Goal: Contribute content

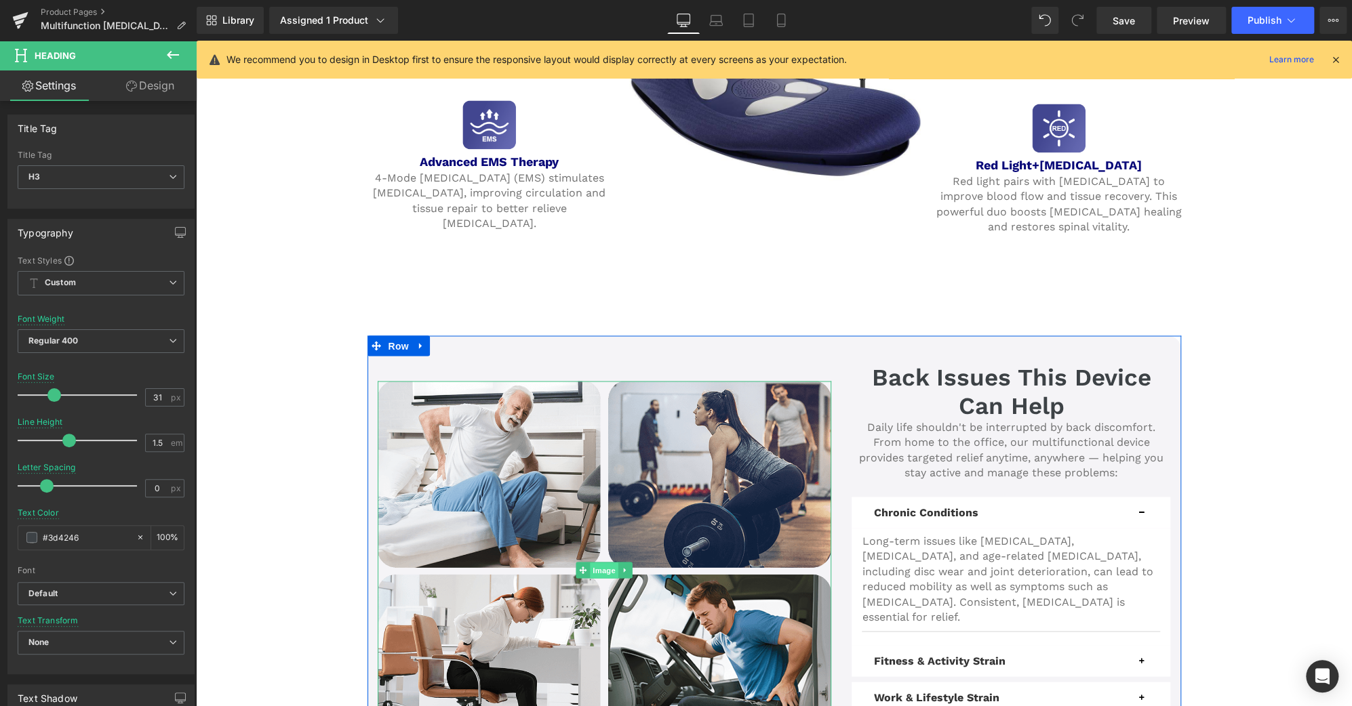
click at [590, 563] on span "Image" at bounding box center [604, 571] width 28 height 16
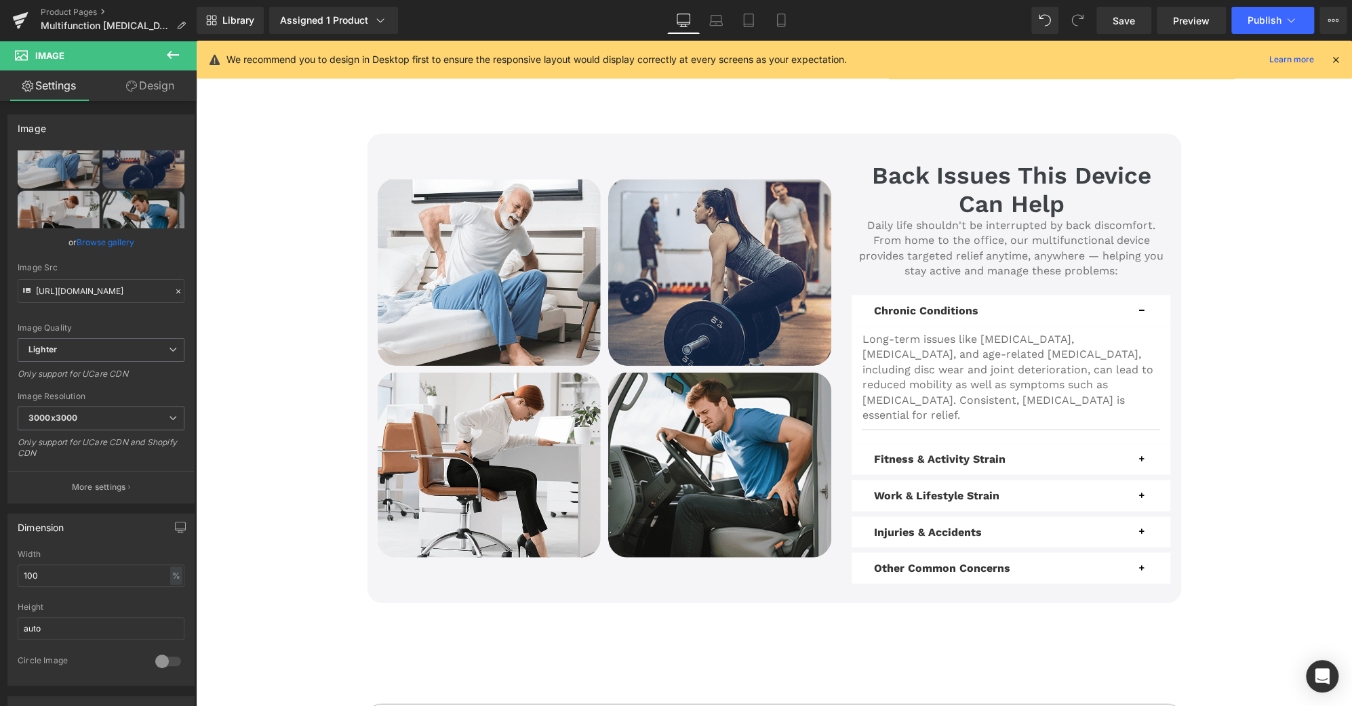
scroll to position [1697, 0]
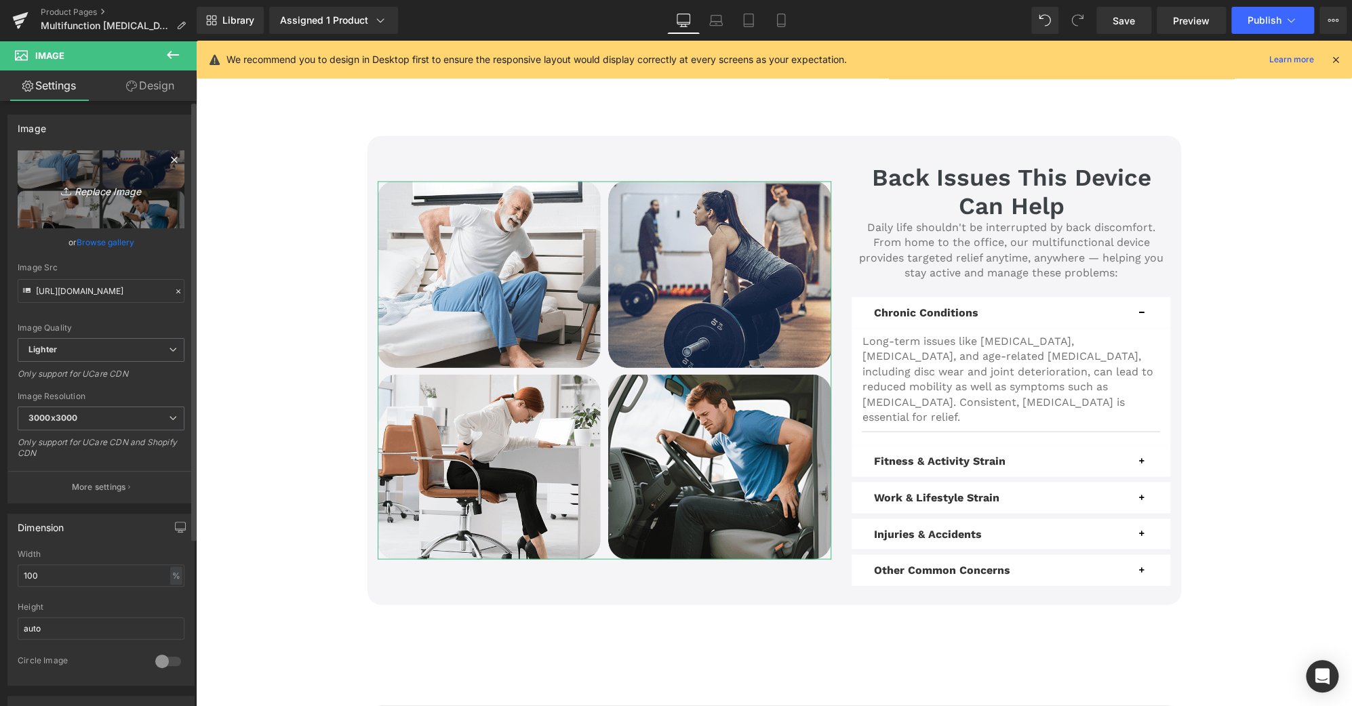
click at [119, 182] on icon "Replace Image" at bounding box center [101, 189] width 108 height 17
type input "C:\fakepath\4-pic-N-1 (1).png"
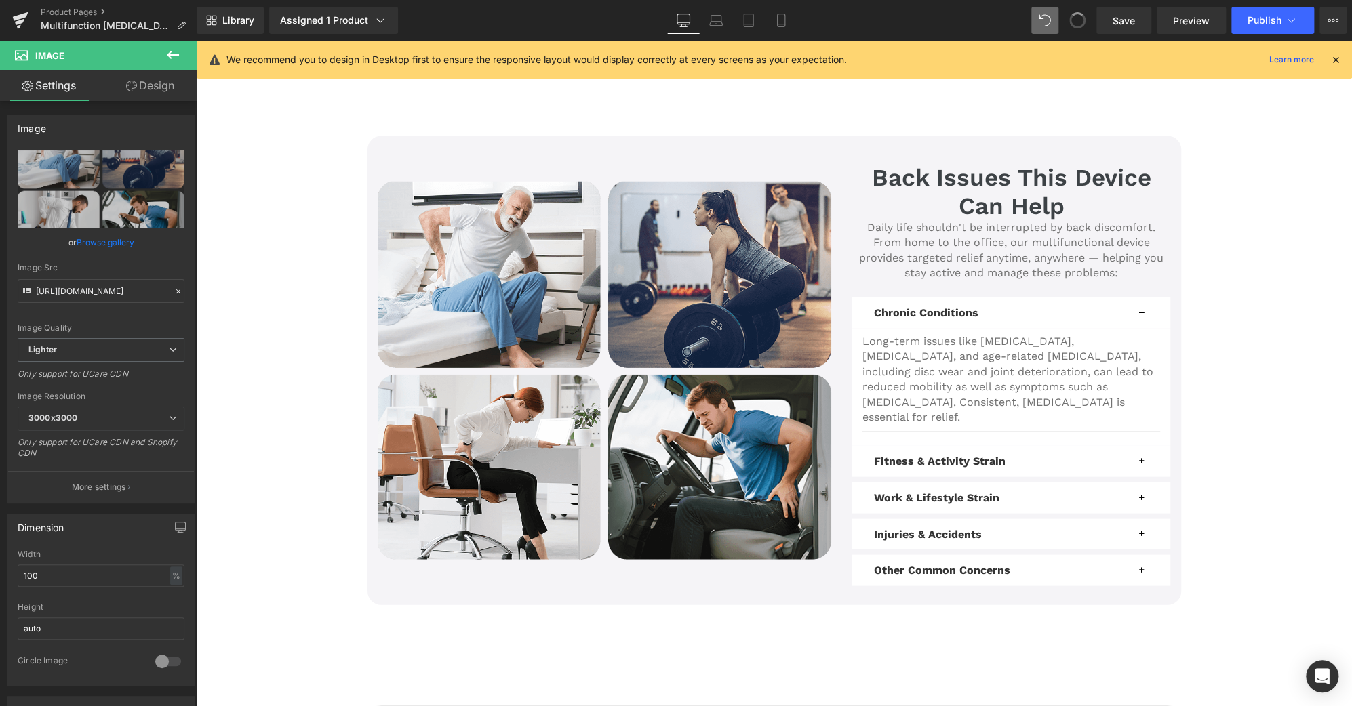
type input "[URL][DOMAIN_NAME]"
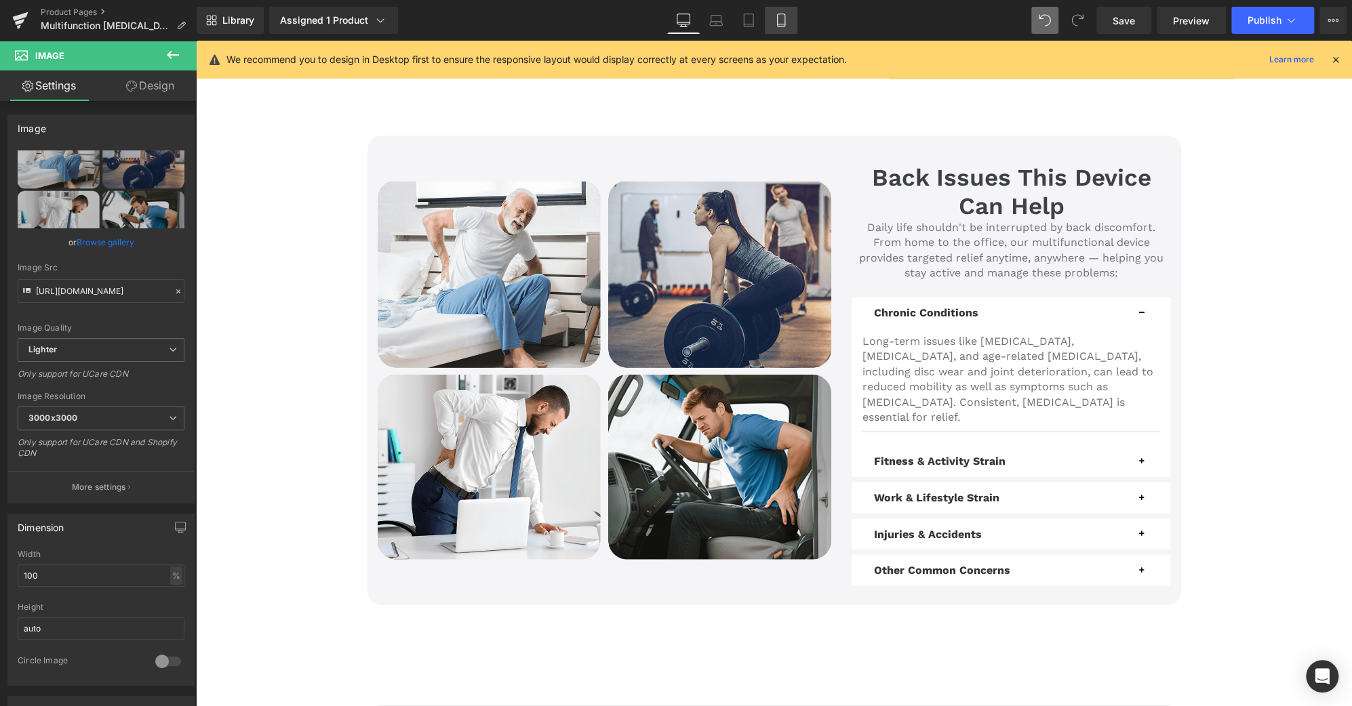
click at [781, 18] on icon at bounding box center [781, 21] width 14 height 14
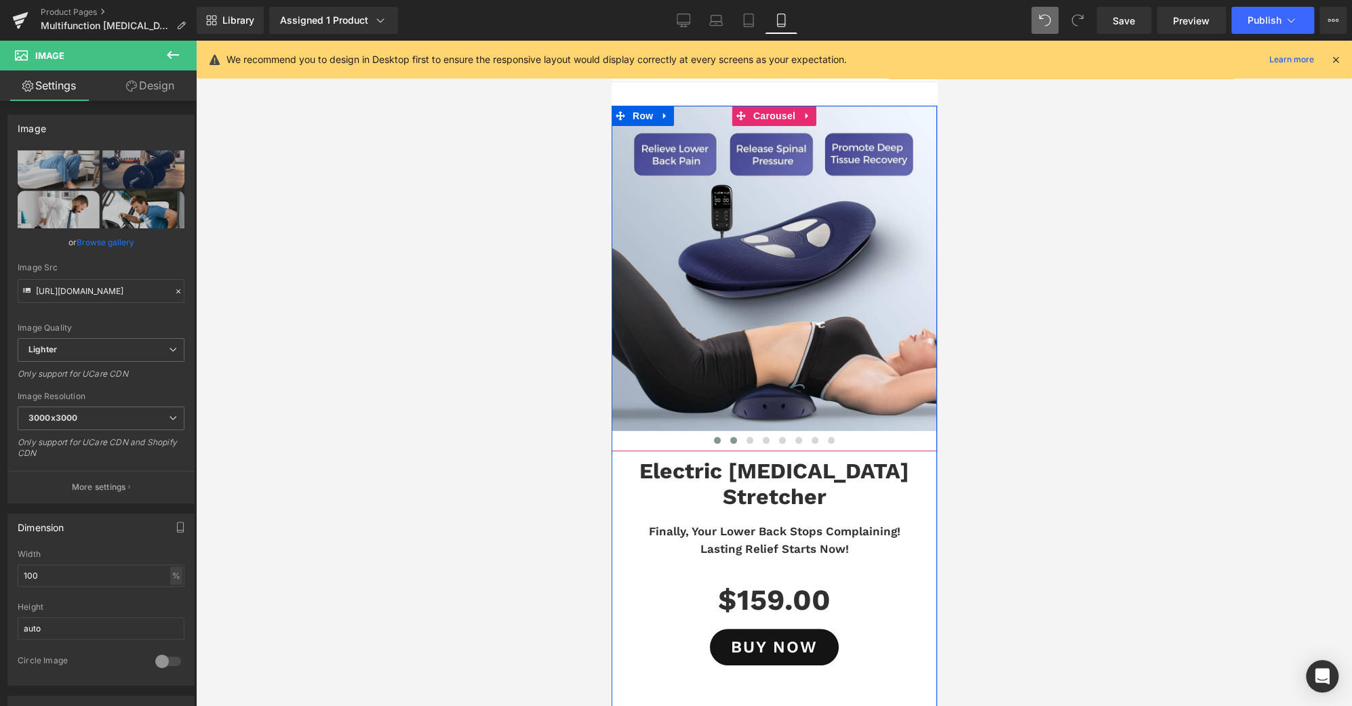
click at [729, 440] on span at bounding box center [732, 440] width 7 height 7
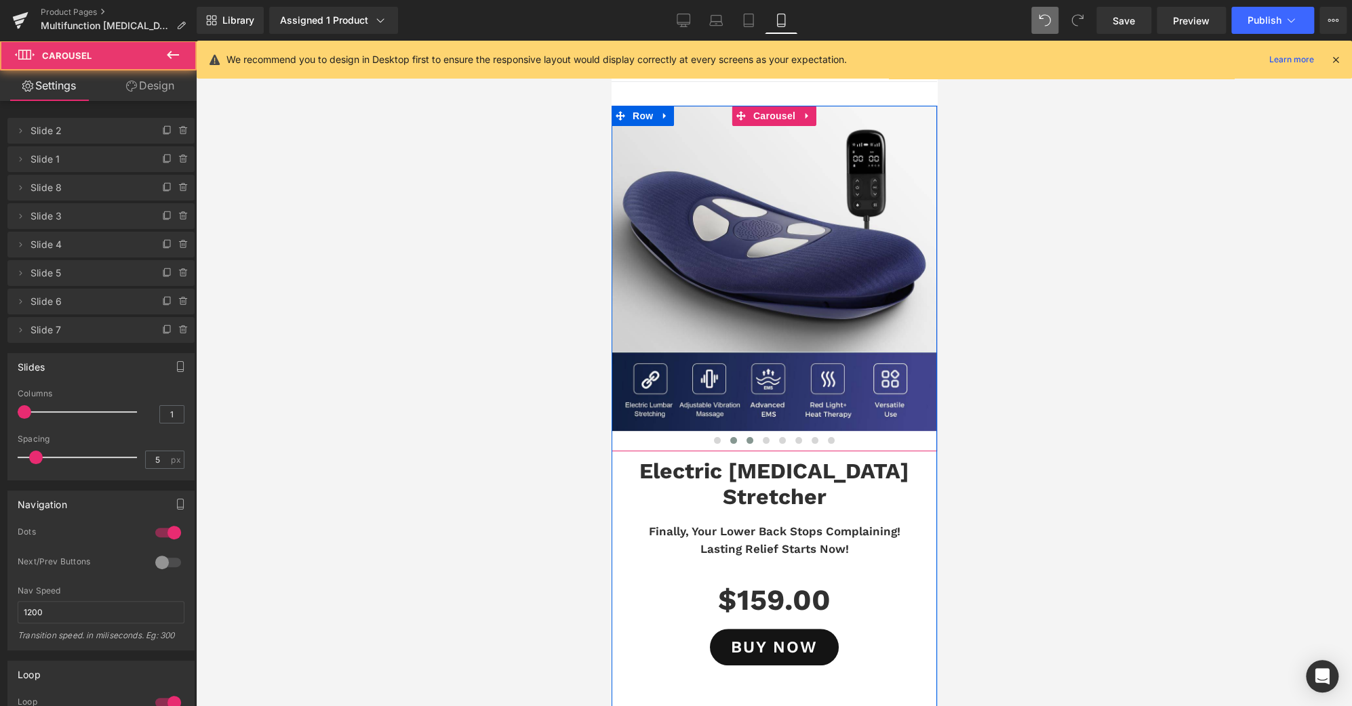
click at [746, 441] on span at bounding box center [749, 440] width 7 height 7
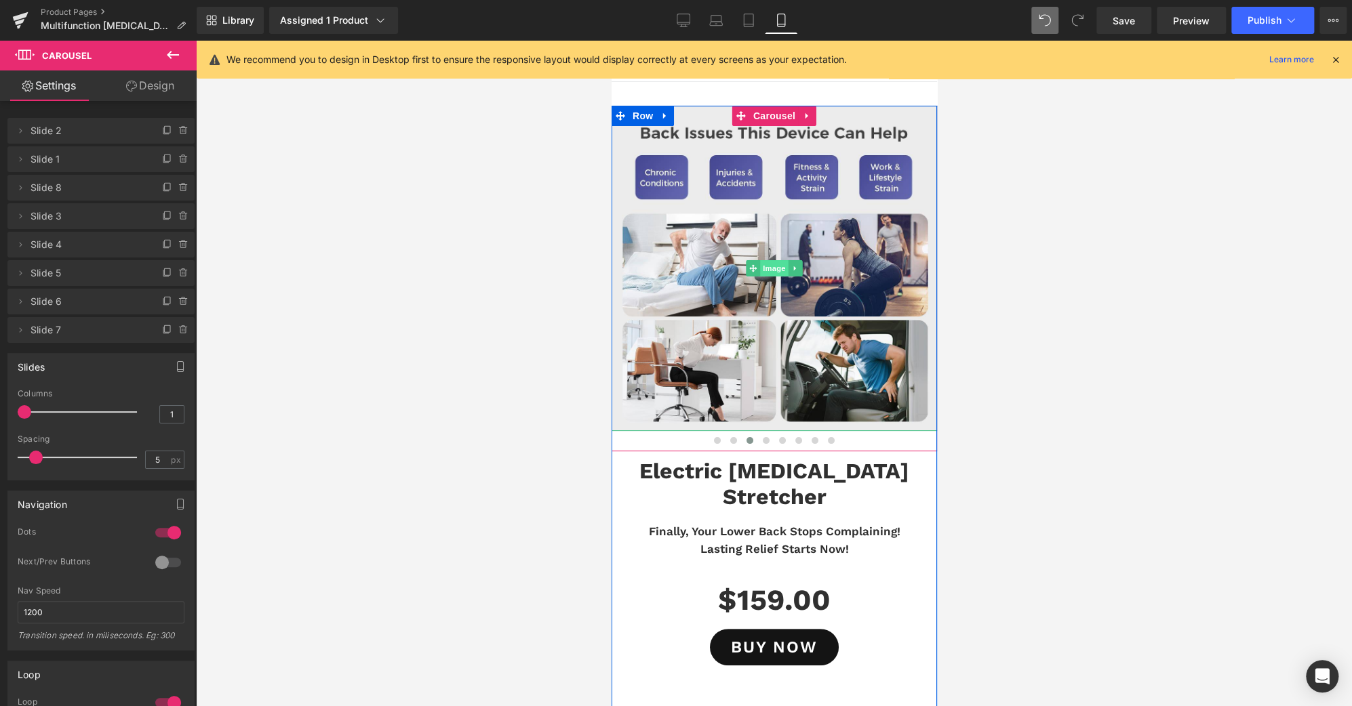
click at [767, 266] on span "Image" at bounding box center [773, 268] width 28 height 16
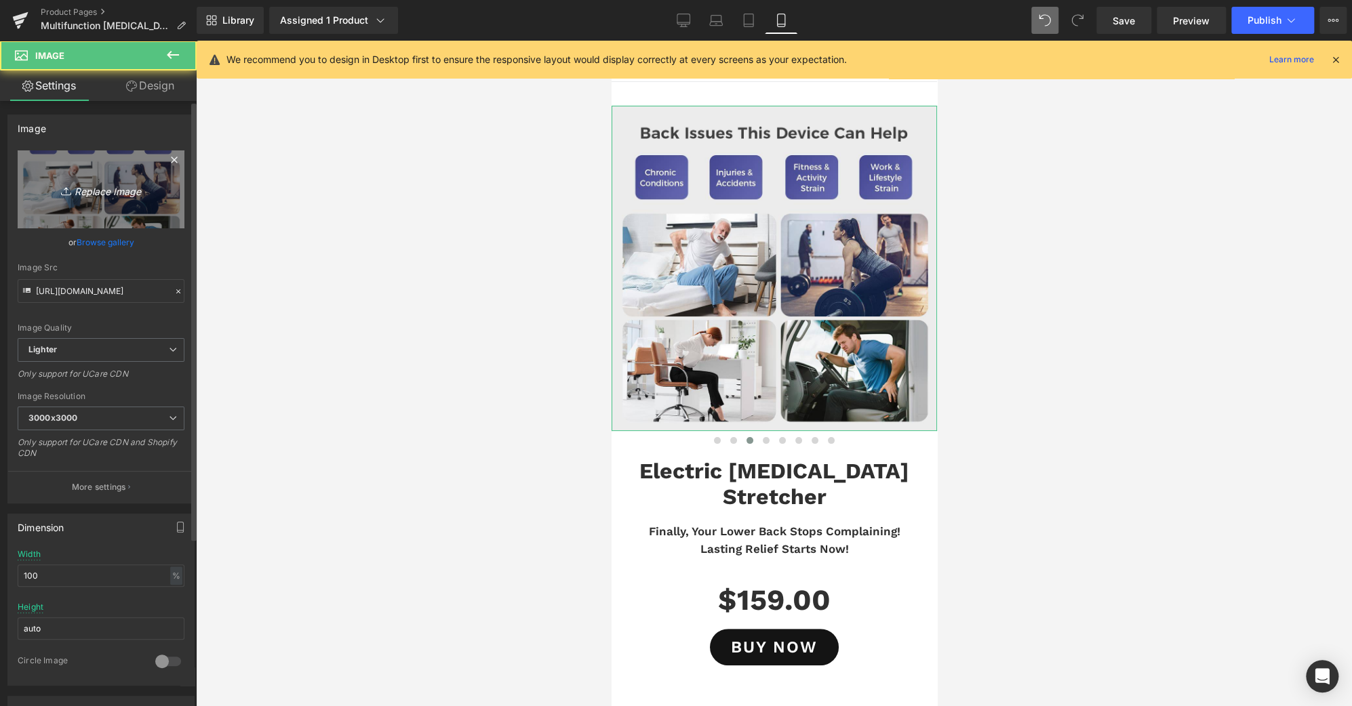
click at [125, 195] on icon "Replace Image" at bounding box center [101, 189] width 108 height 17
type input "C:\fakepath\4-pic-N-1.jpg"
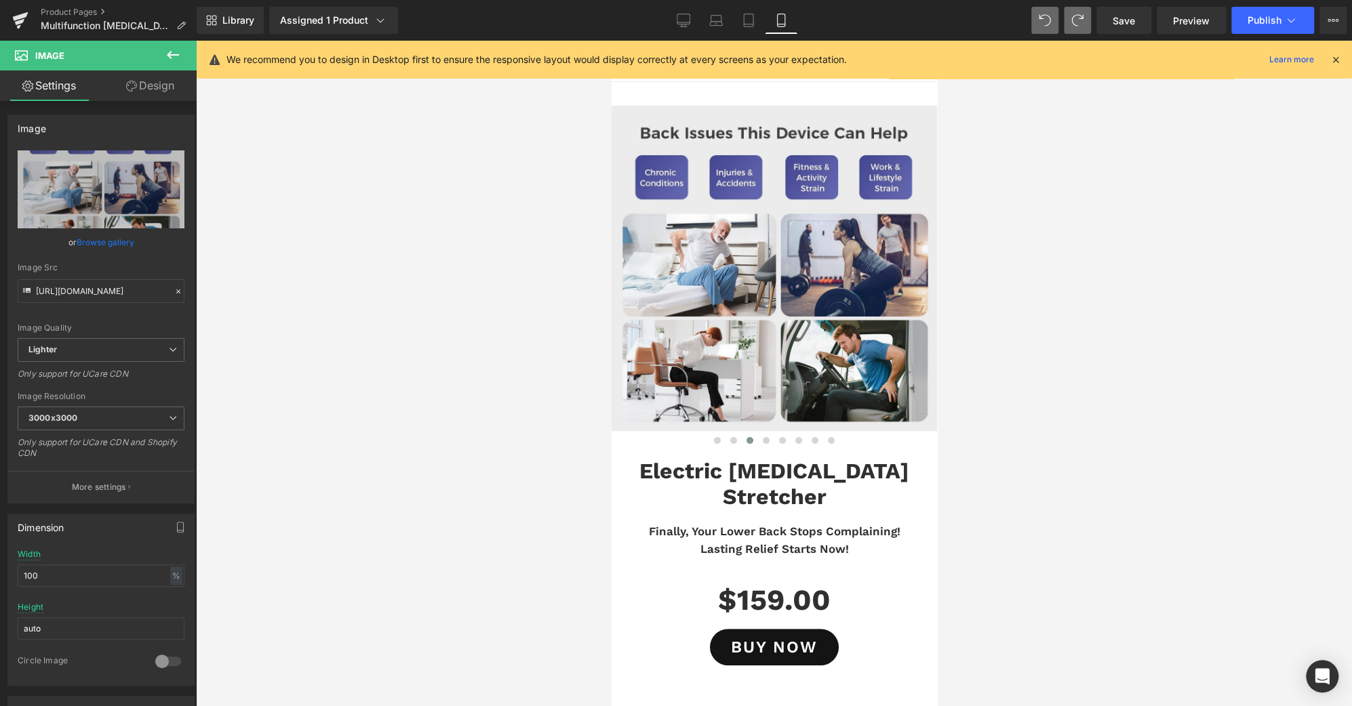
type input "[URL][DOMAIN_NAME]"
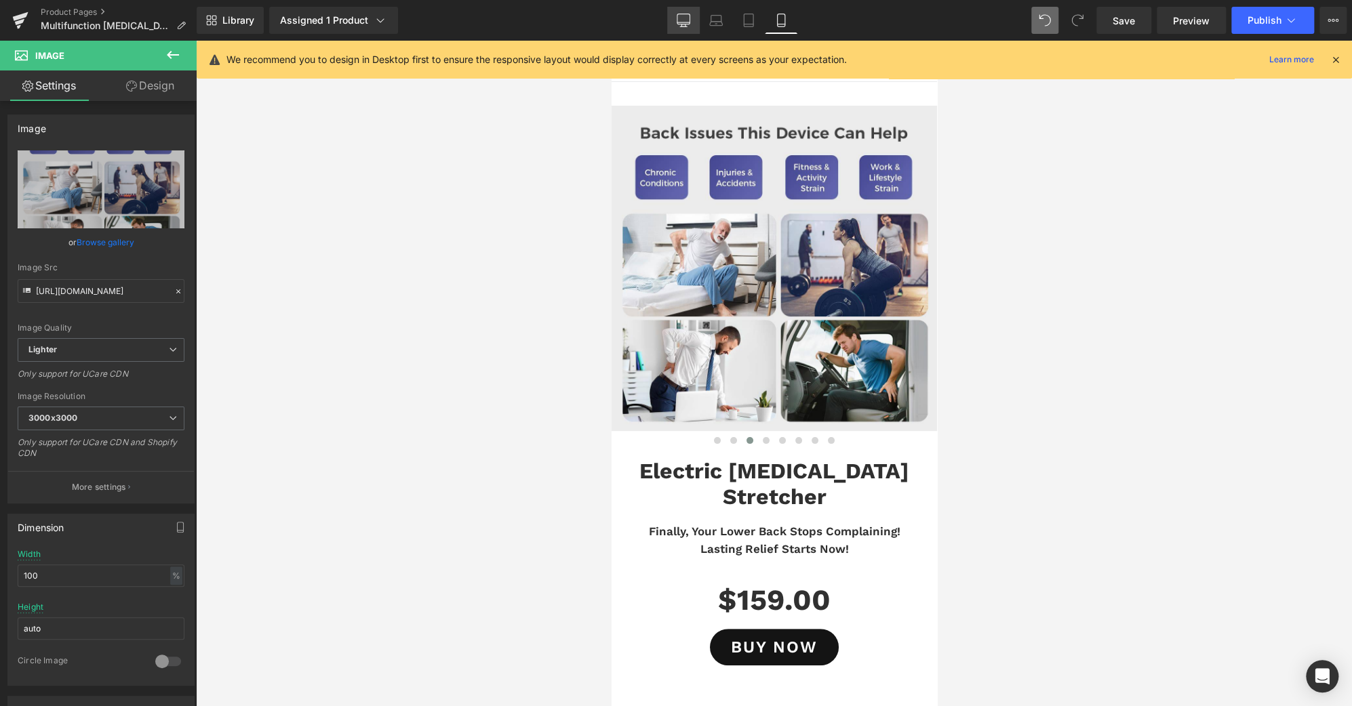
click at [686, 17] on icon at bounding box center [683, 21] width 14 height 14
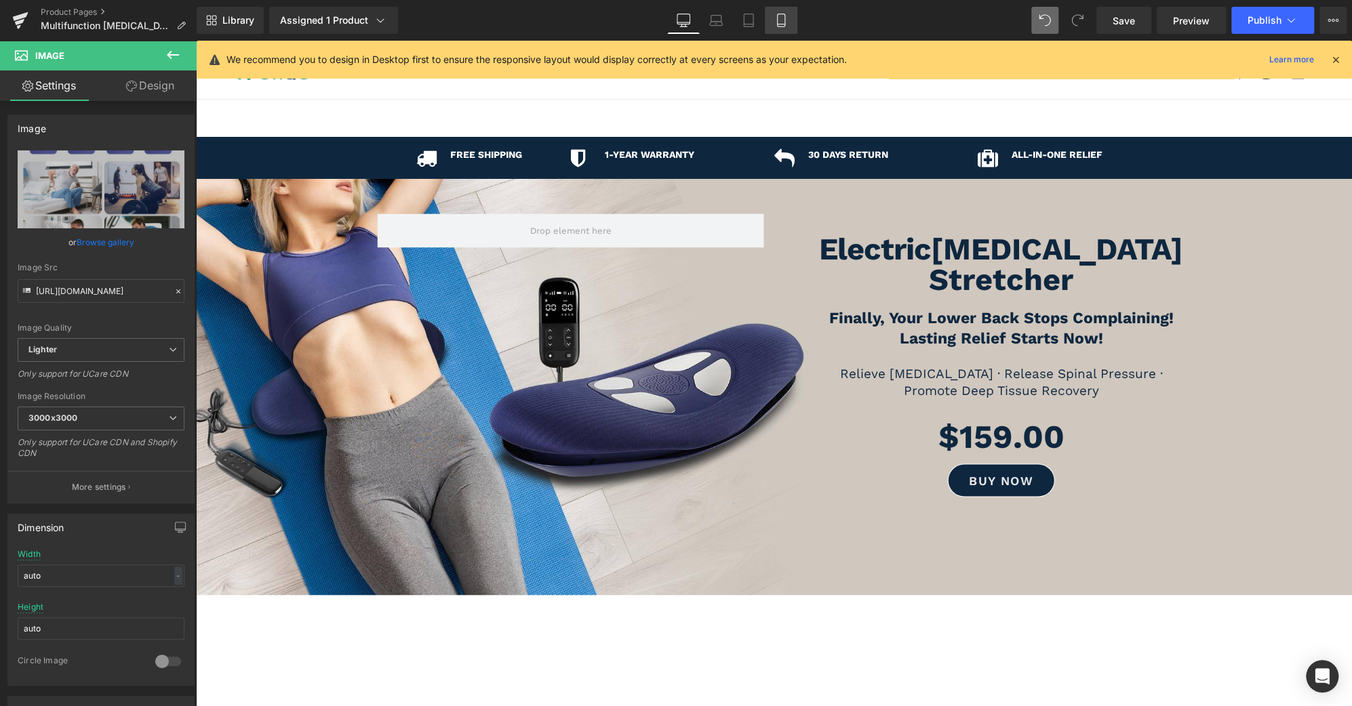
click at [775, 24] on icon at bounding box center [781, 21] width 14 height 14
type input "100"
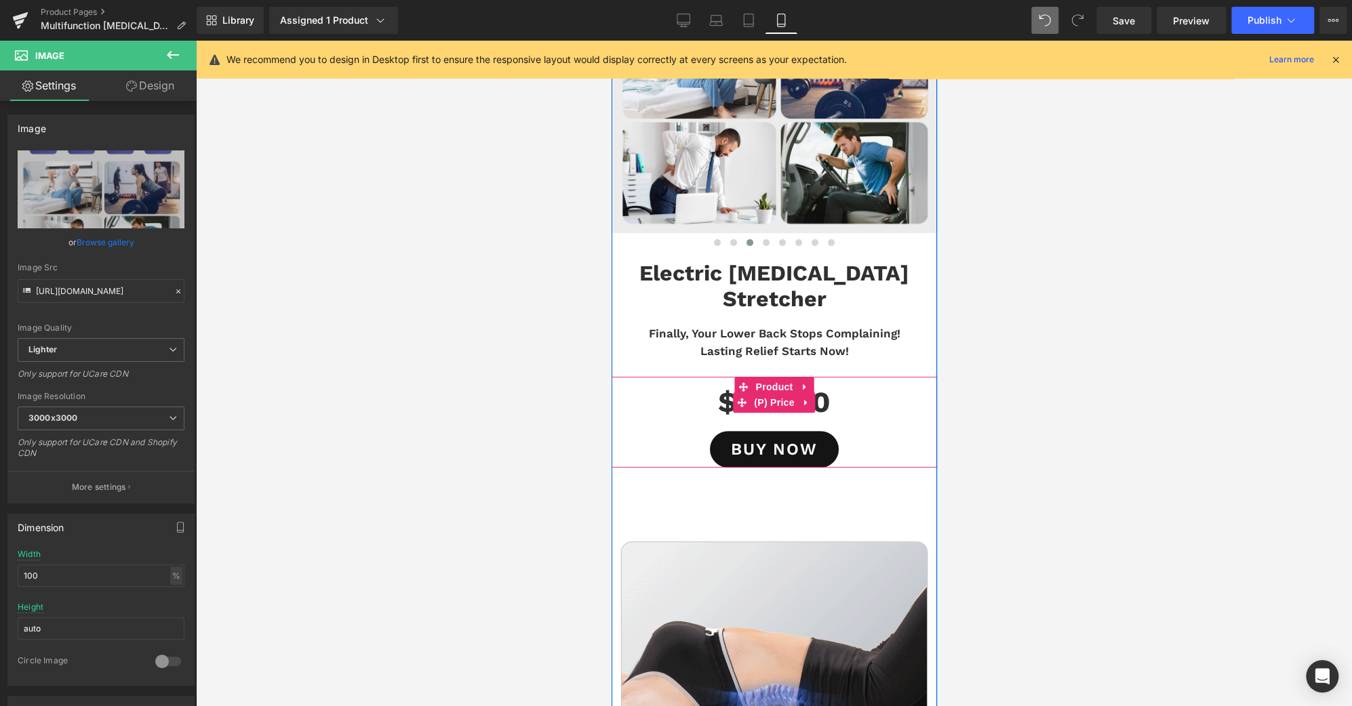
scroll to position [199, 0]
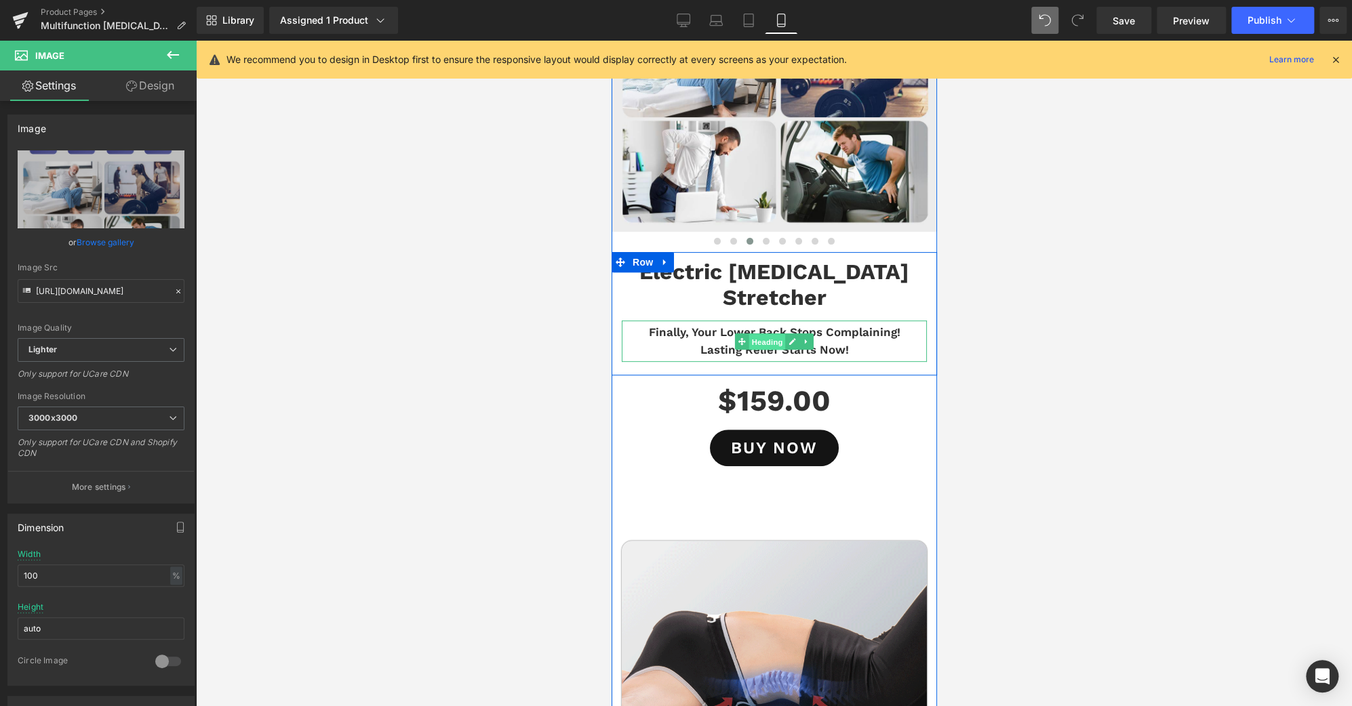
click at [761, 334] on span "Heading" at bounding box center [766, 342] width 37 height 16
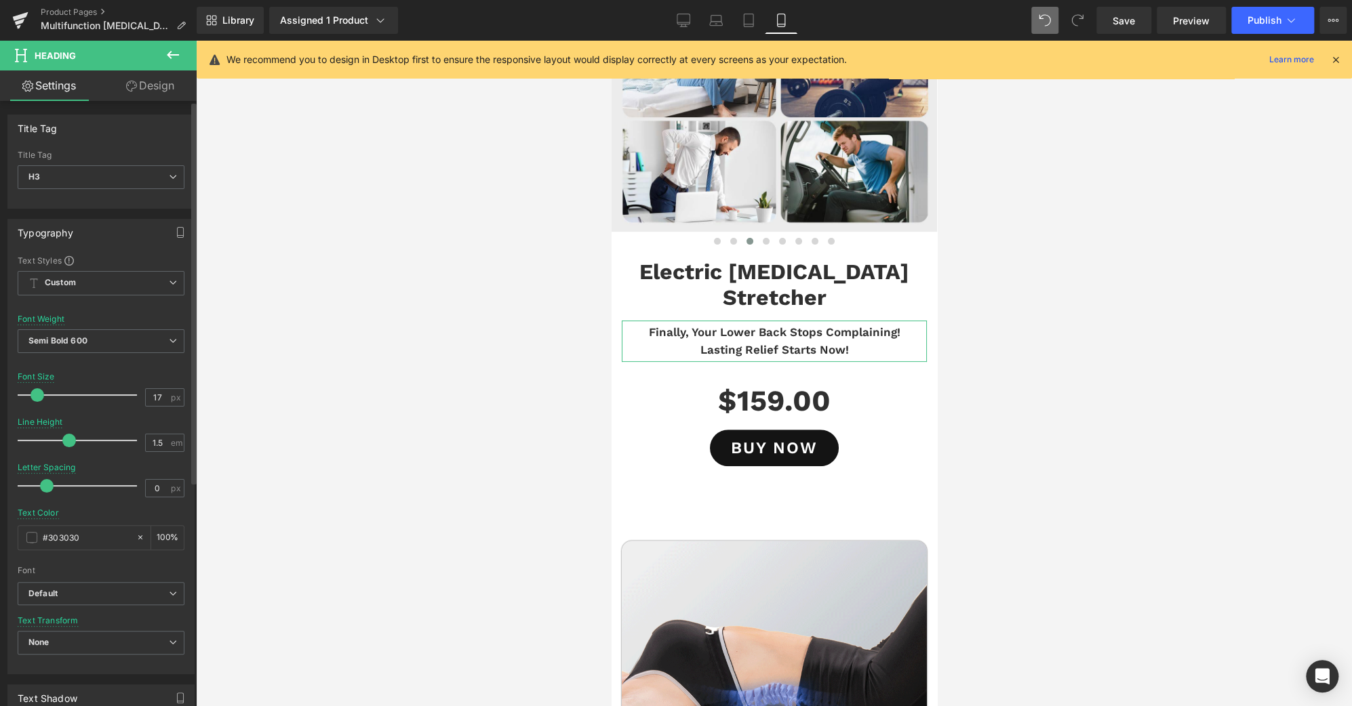
type input "16"
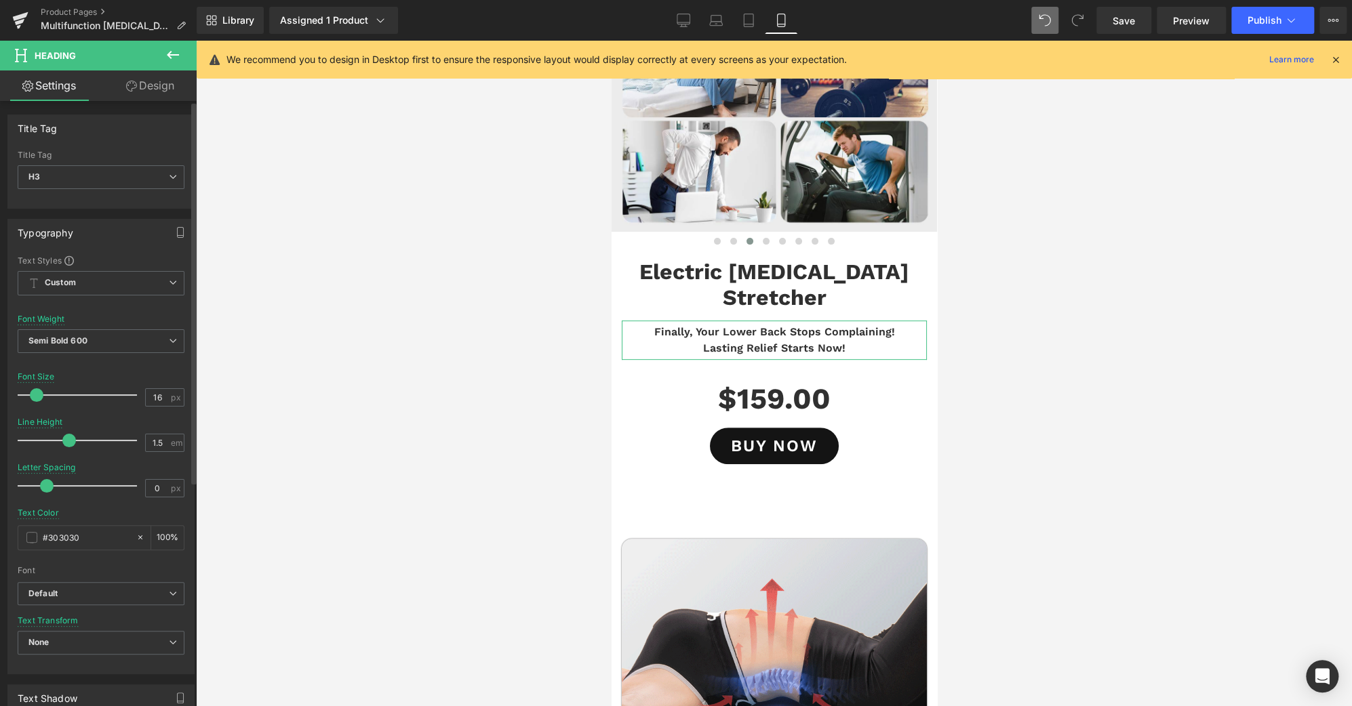
click at [37, 391] on span at bounding box center [37, 395] width 14 height 14
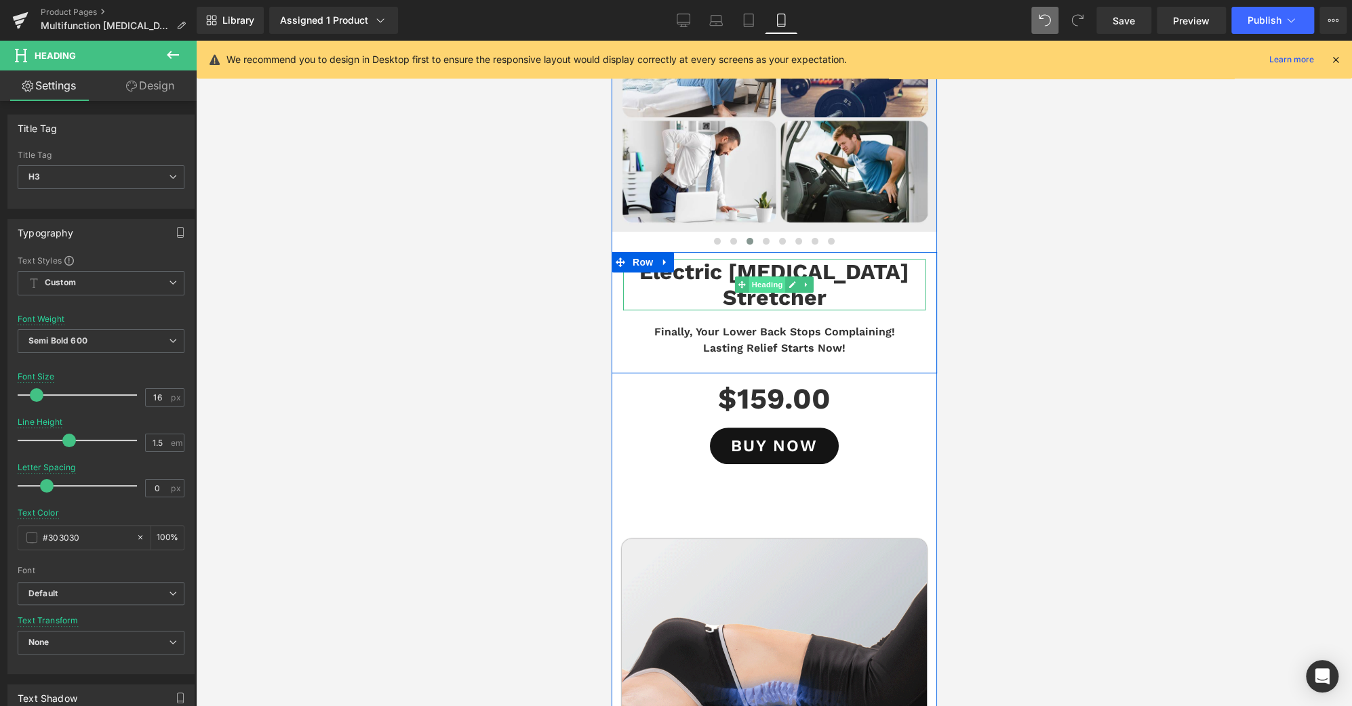
click at [770, 277] on span "Heading" at bounding box center [766, 285] width 37 height 16
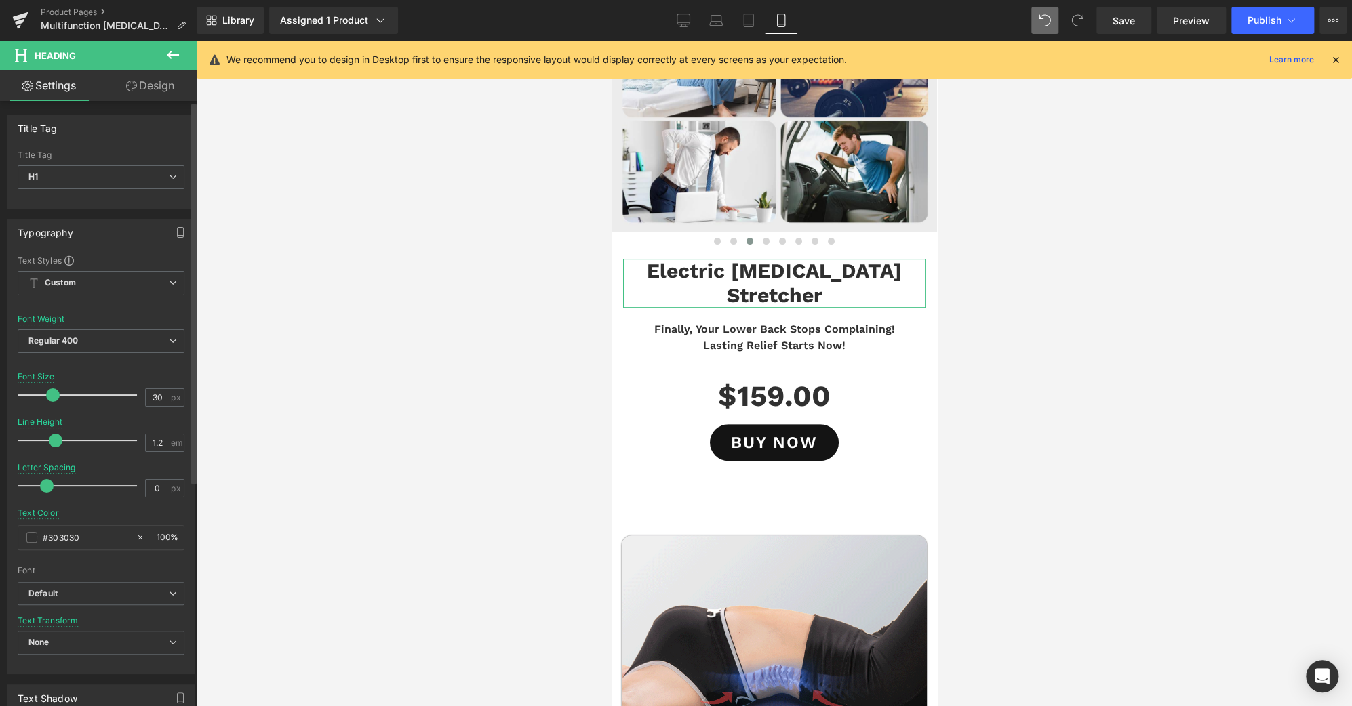
click at [52, 392] on span at bounding box center [53, 395] width 14 height 14
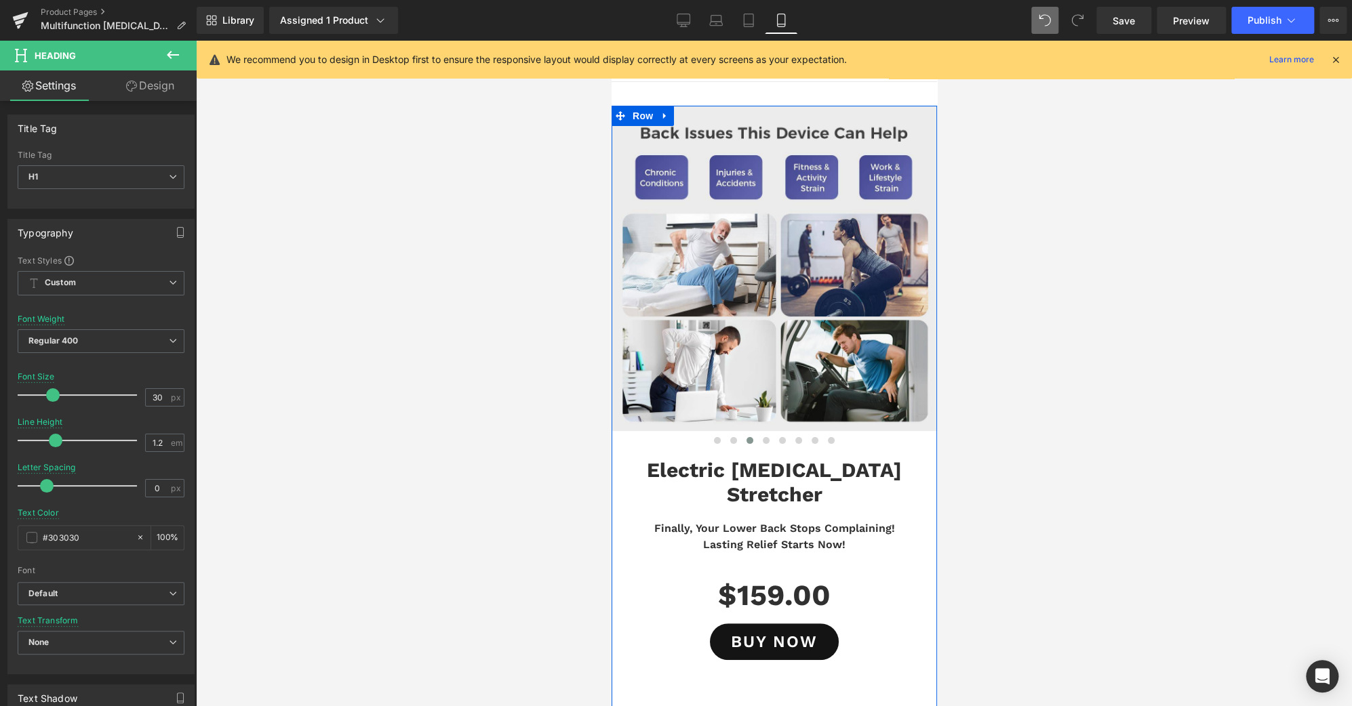
scroll to position [0, 0]
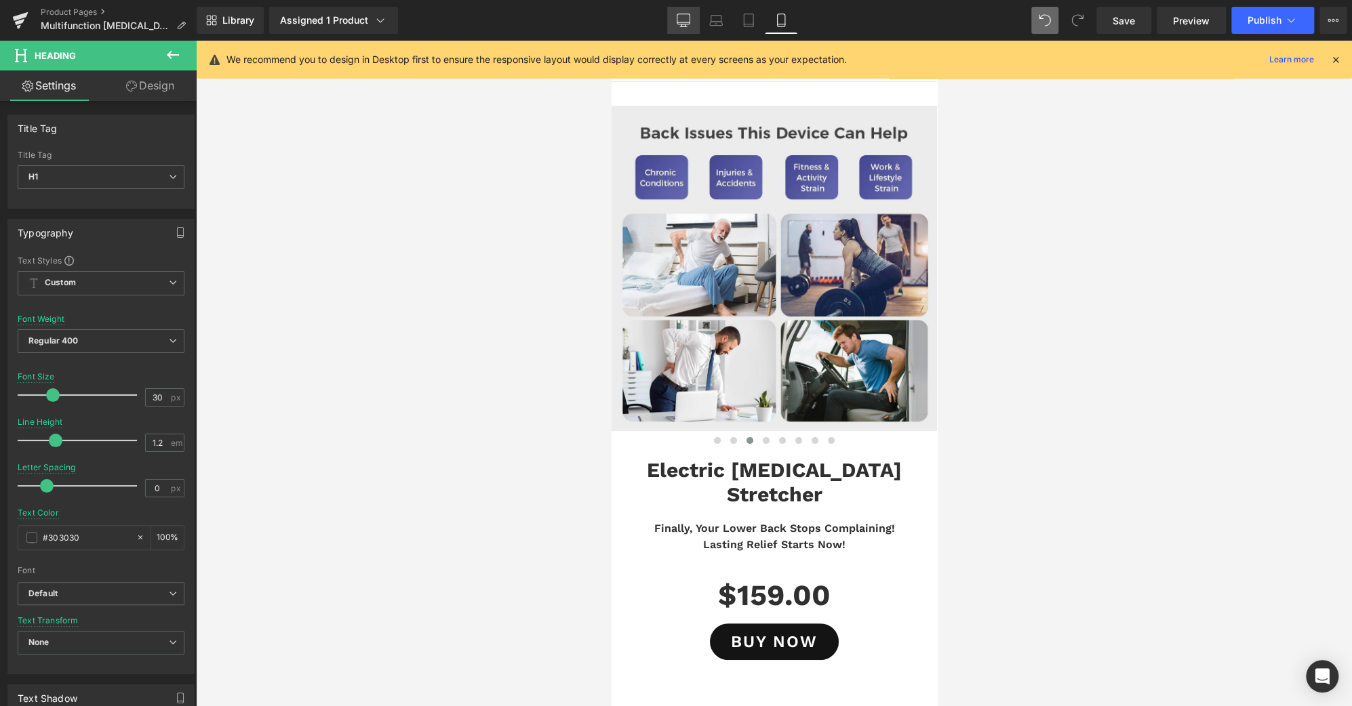
click at [687, 11] on link "Desktop" at bounding box center [683, 20] width 33 height 27
type input "41"
type input "1.5"
type input "#3d4246"
type input "100"
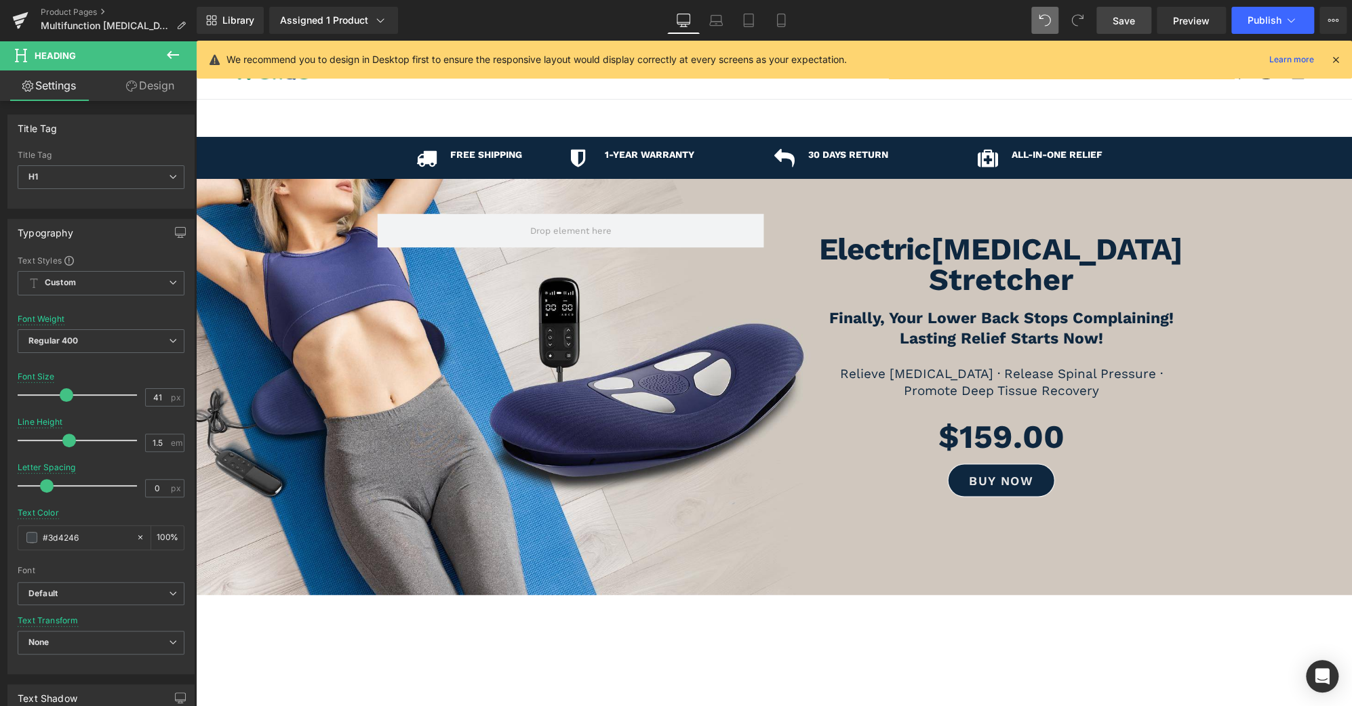
click at [1136, 16] on link "Save" at bounding box center [1123, 20] width 55 height 27
click at [1271, 20] on span "Publish" at bounding box center [1264, 20] width 34 height 11
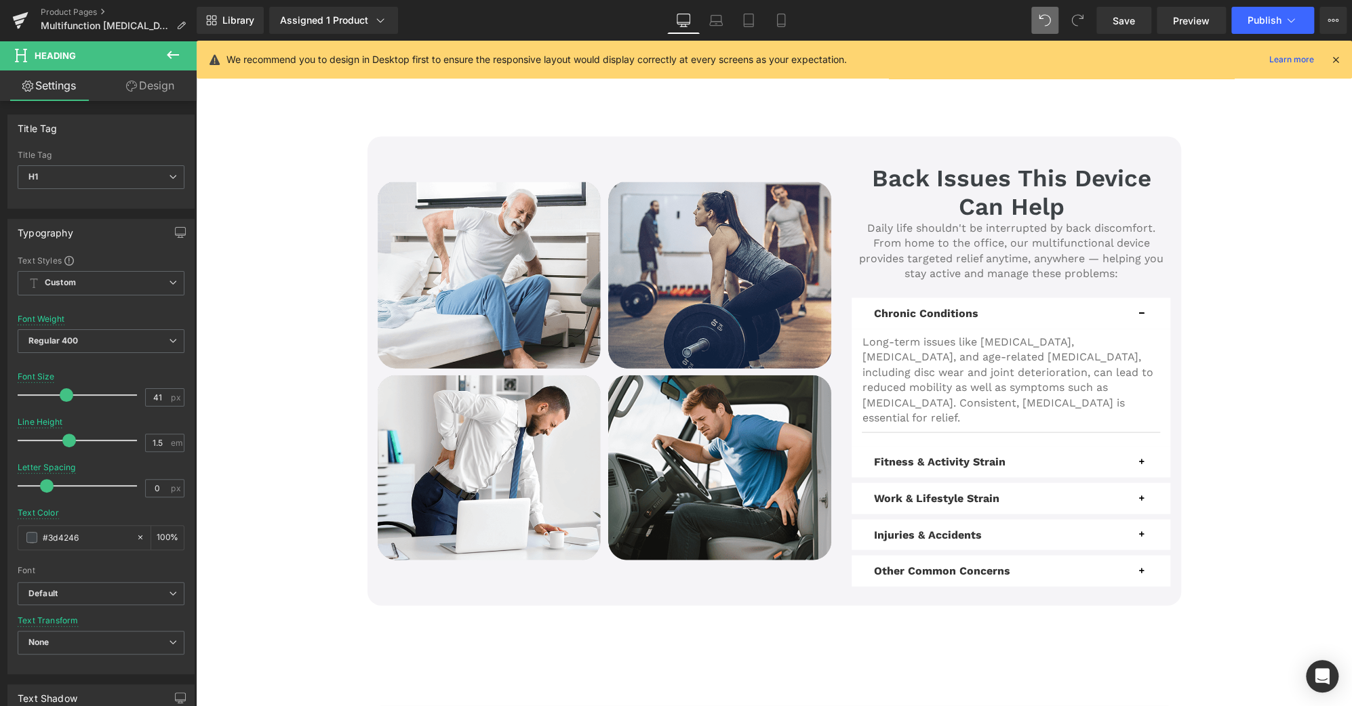
scroll to position [1697, 0]
